Goal: Information Seeking & Learning: Find specific fact

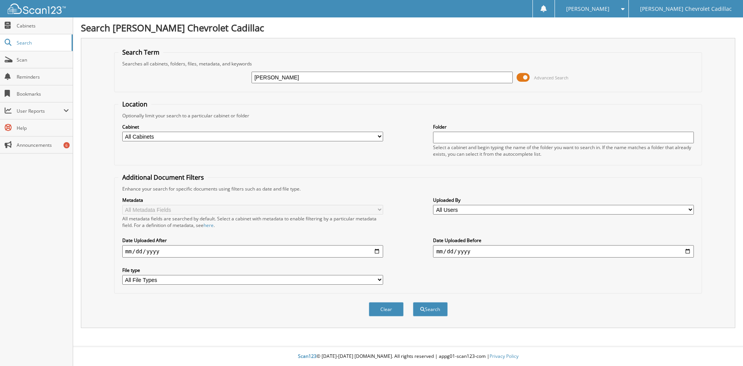
type input "[PERSON_NAME]"
click at [413, 302] on button "Search" at bounding box center [430, 309] width 35 height 14
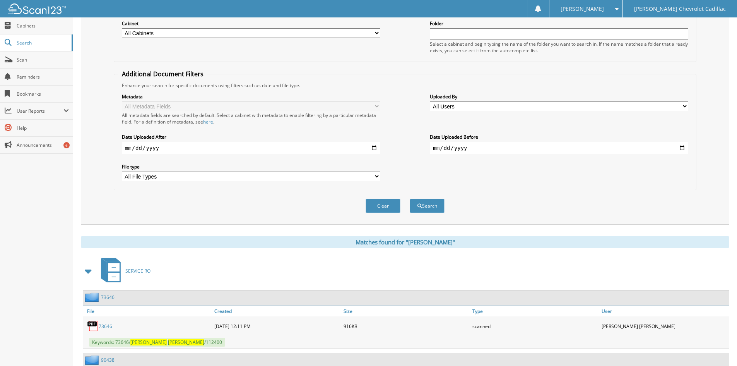
scroll to position [161, 0]
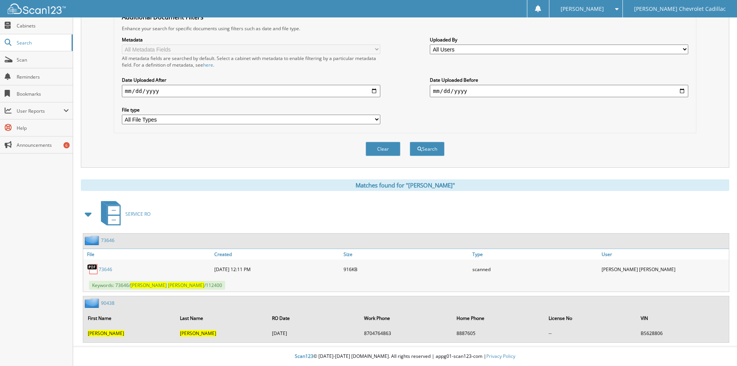
click at [102, 268] on link "73646" at bounding box center [106, 269] width 14 height 7
